Goal: Find specific page/section

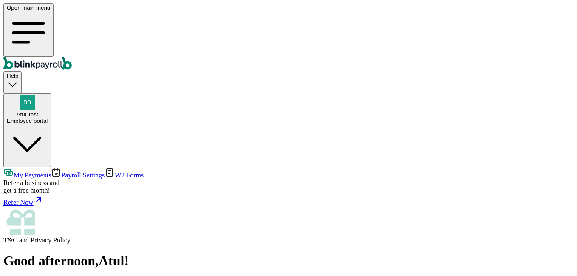
drag, startPoint x: 0, startPoint y: 0, endPoint x: 39, endPoint y: 72, distance: 82.0
click at [61, 172] on span "Payroll Settings" at bounding box center [82, 175] width 43 height 7
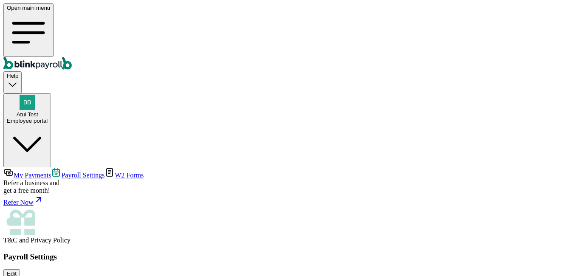
click at [105, 172] on link "W2 Forms" at bounding box center [124, 175] width 39 height 7
click at [51, 172] on link "Payroll Settings" at bounding box center [78, 175] width 54 height 7
click at [43, 172] on span "My Payments" at bounding box center [32, 175] width 37 height 7
